Goal: Navigation & Orientation: Find specific page/section

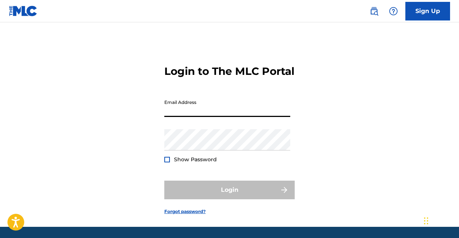
click at [243, 117] on input "Email Address" at bounding box center [227, 106] width 126 height 21
type input "[EMAIL_ADDRESS][DOMAIN_NAME]"
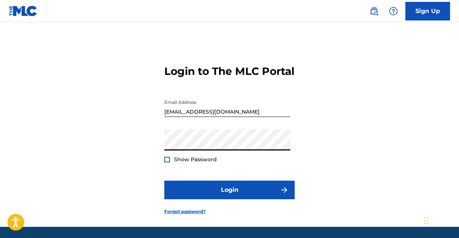
click at [164, 181] on button "Login" at bounding box center [229, 190] width 130 height 19
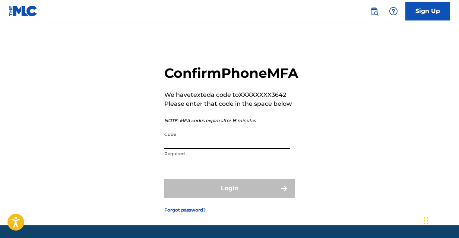
click at [215, 149] on input "Code" at bounding box center [227, 138] width 126 height 21
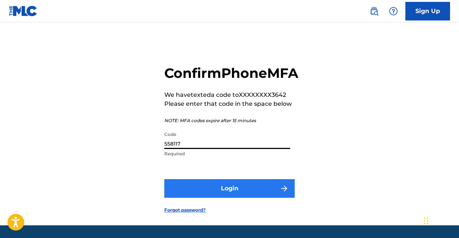
type input "558117"
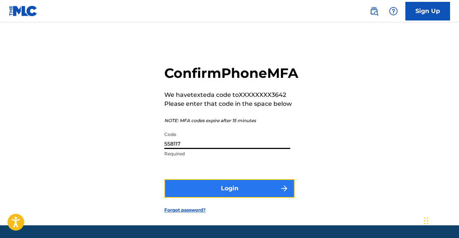
click at [224, 198] on button "Login" at bounding box center [229, 188] width 130 height 19
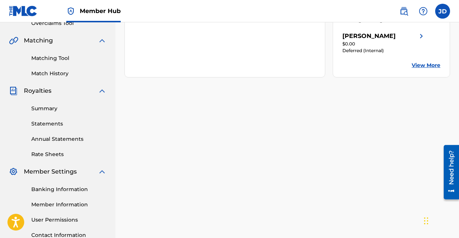
scroll to position [153, 0]
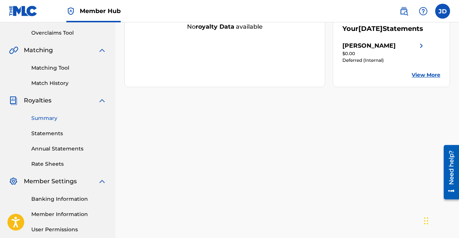
click at [51, 115] on link "Summary" at bounding box center [68, 118] width 75 height 8
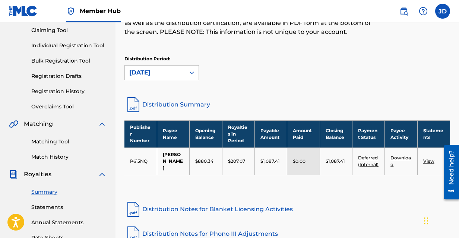
scroll to position [96, 0]
